Goal: Transaction & Acquisition: Purchase product/service

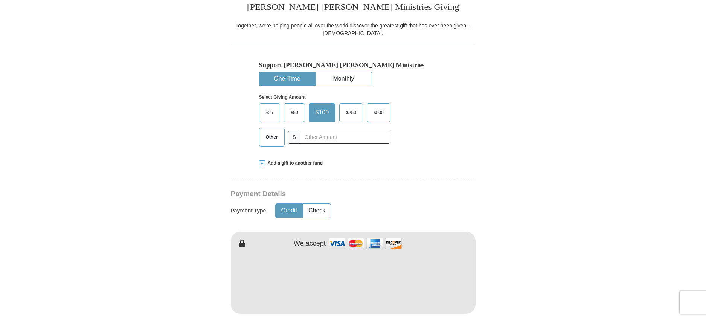
scroll to position [210, 0]
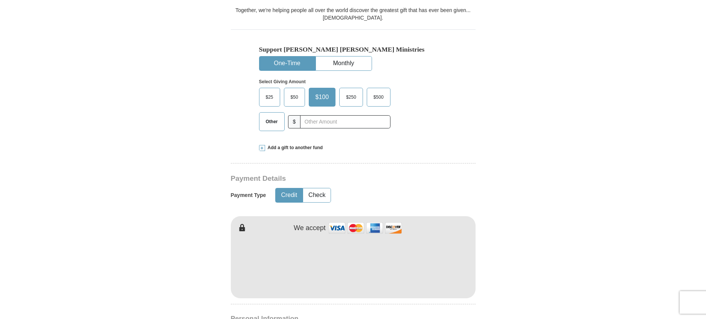
drag, startPoint x: 706, startPoint y: 23, endPoint x: 703, endPoint y: 69, distance: 46.1
click at [320, 124] on input "text" at bounding box center [345, 121] width 84 height 13
type input "484"
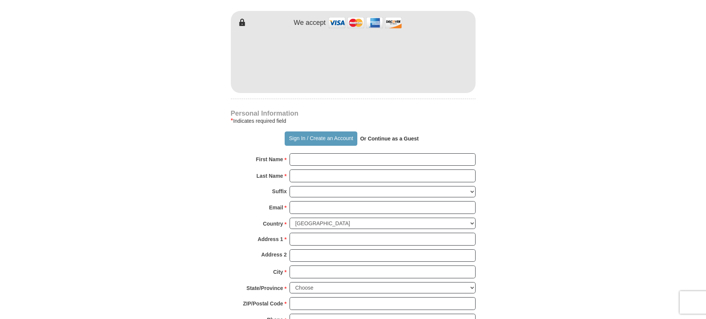
scroll to position [417, 0]
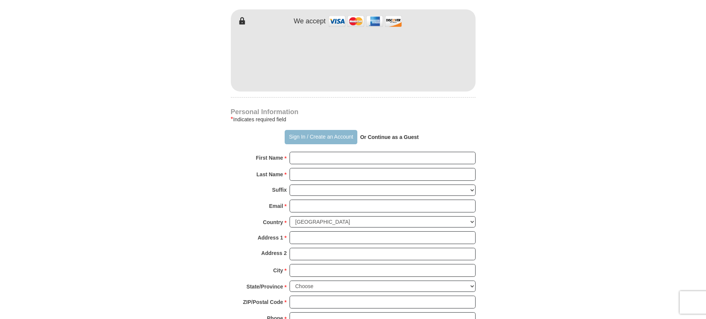
click at [300, 138] on button "Sign In / Create an Account" at bounding box center [321, 137] width 73 height 14
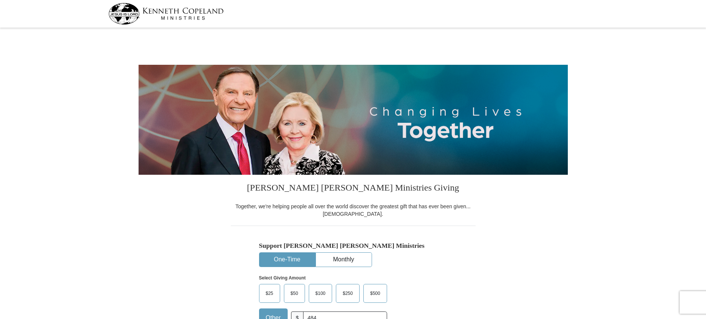
select select "VA"
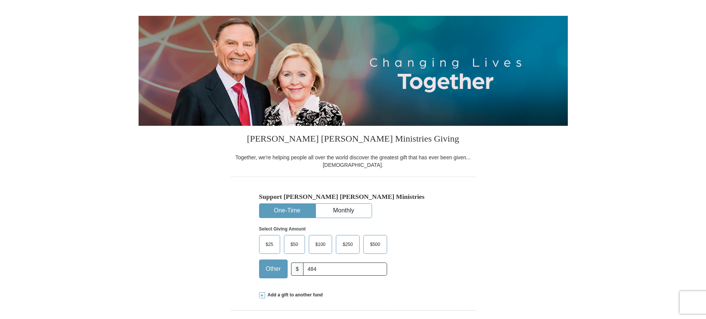
scroll to position [66, 0]
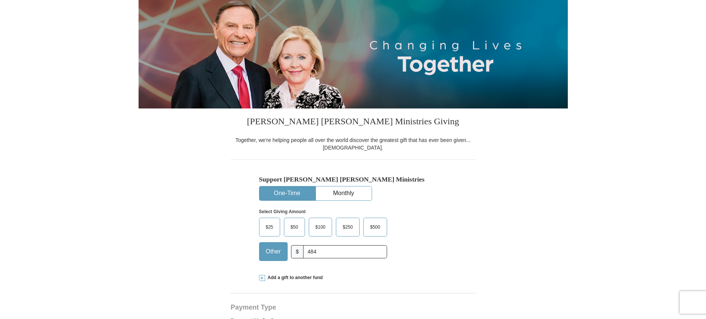
drag, startPoint x: 708, startPoint y: 67, endPoint x: 707, endPoint y: 115, distance: 48.6
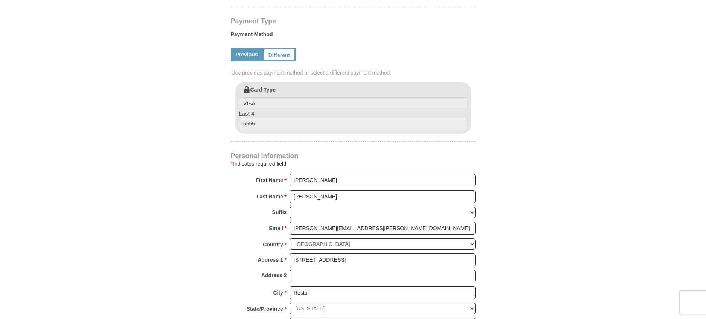
scroll to position [364, 0]
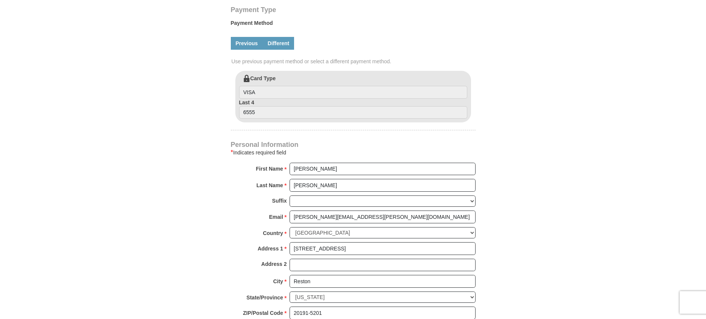
click at [275, 44] on link "Different" at bounding box center [279, 43] width 32 height 13
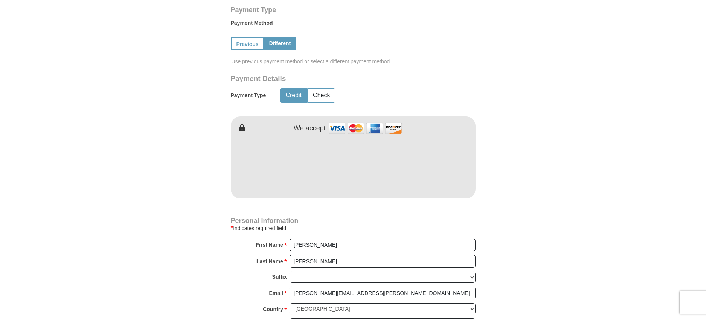
click at [383, 225] on div "* Indicates required field" at bounding box center [353, 228] width 245 height 9
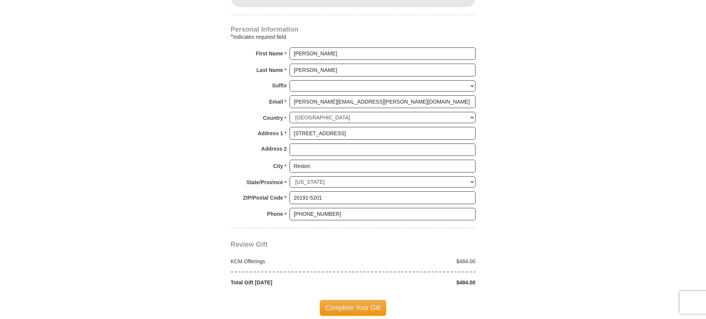
scroll to position [553, 0]
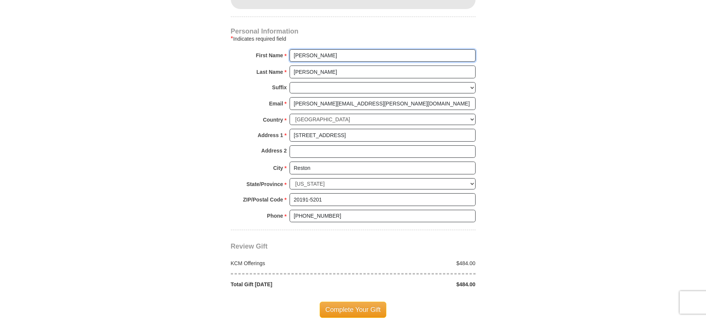
drag, startPoint x: 313, startPoint y: 55, endPoint x: 279, endPoint y: 55, distance: 34.3
click at [279, 55] on div "First Name * Lonette Please enter First Name" at bounding box center [353, 57] width 245 height 17
type input "Charles"
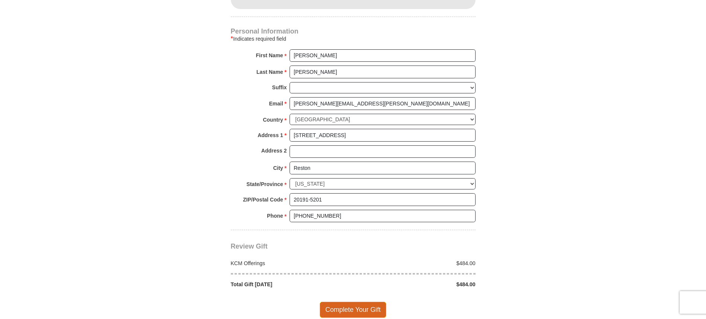
click at [345, 310] on span "Complete Your Gift" at bounding box center [353, 310] width 67 height 16
